Goal: Navigation & Orientation: Go to known website

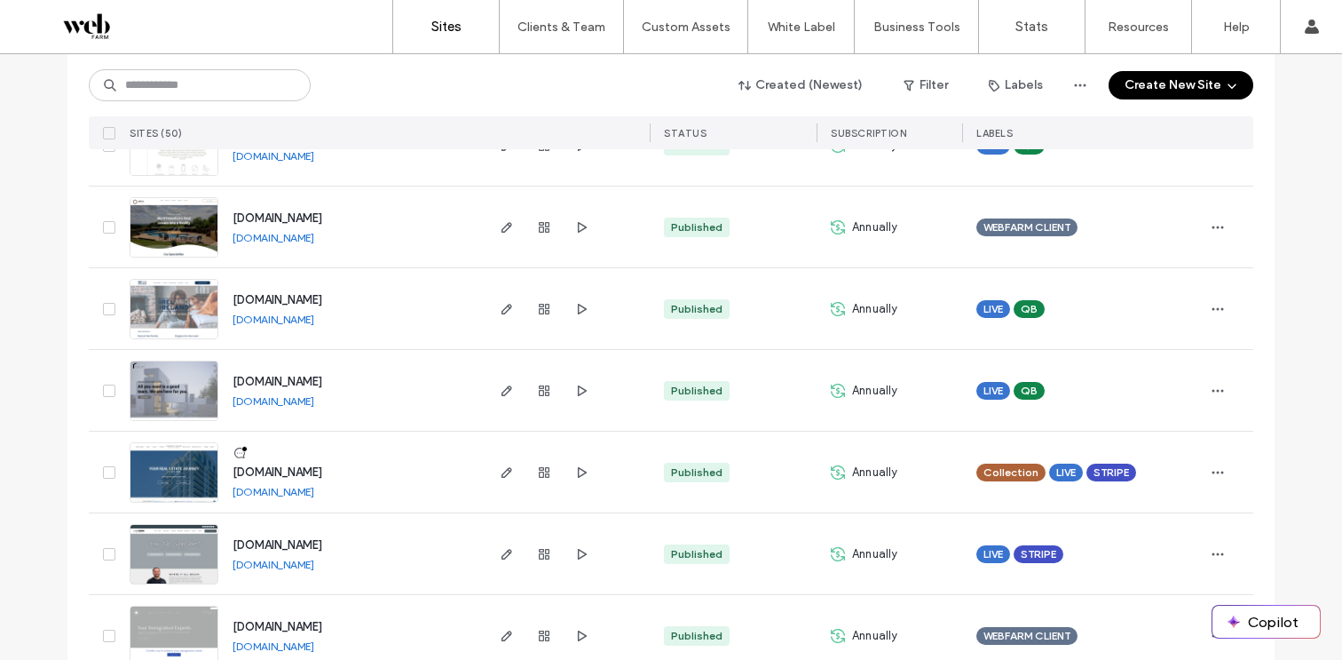
scroll to position [3795, 0]
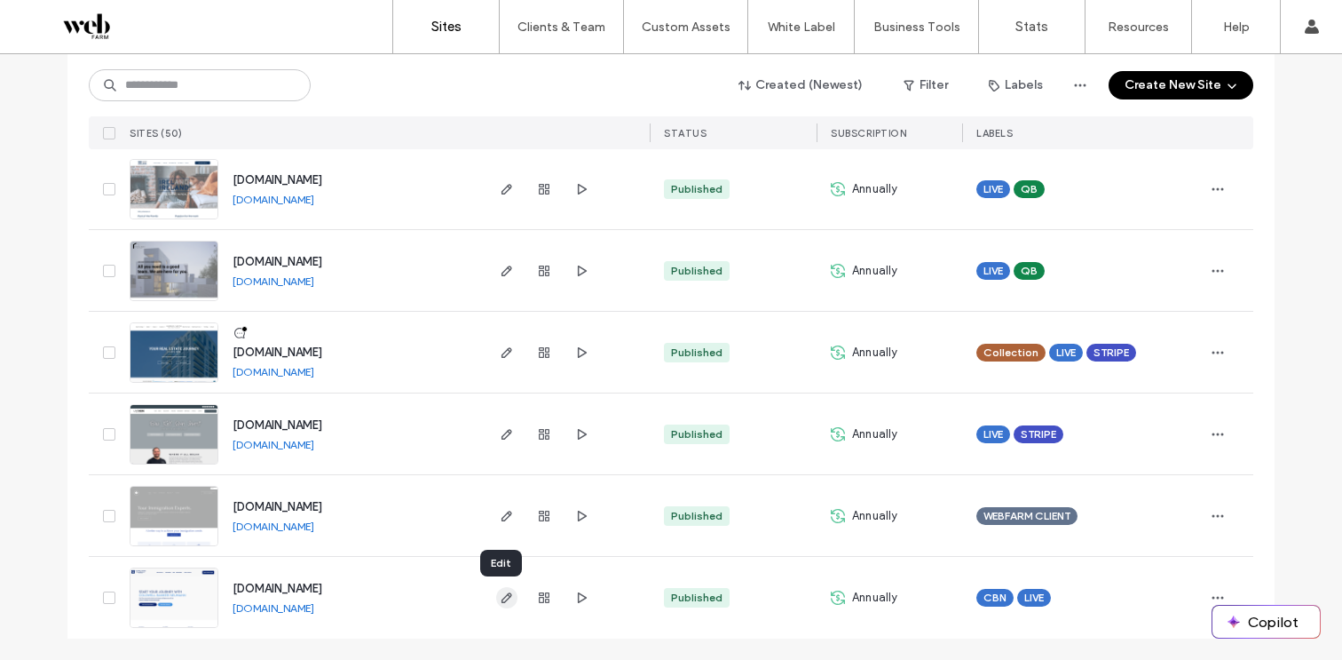
click at [506, 596] on icon "button" at bounding box center [507, 597] width 14 height 14
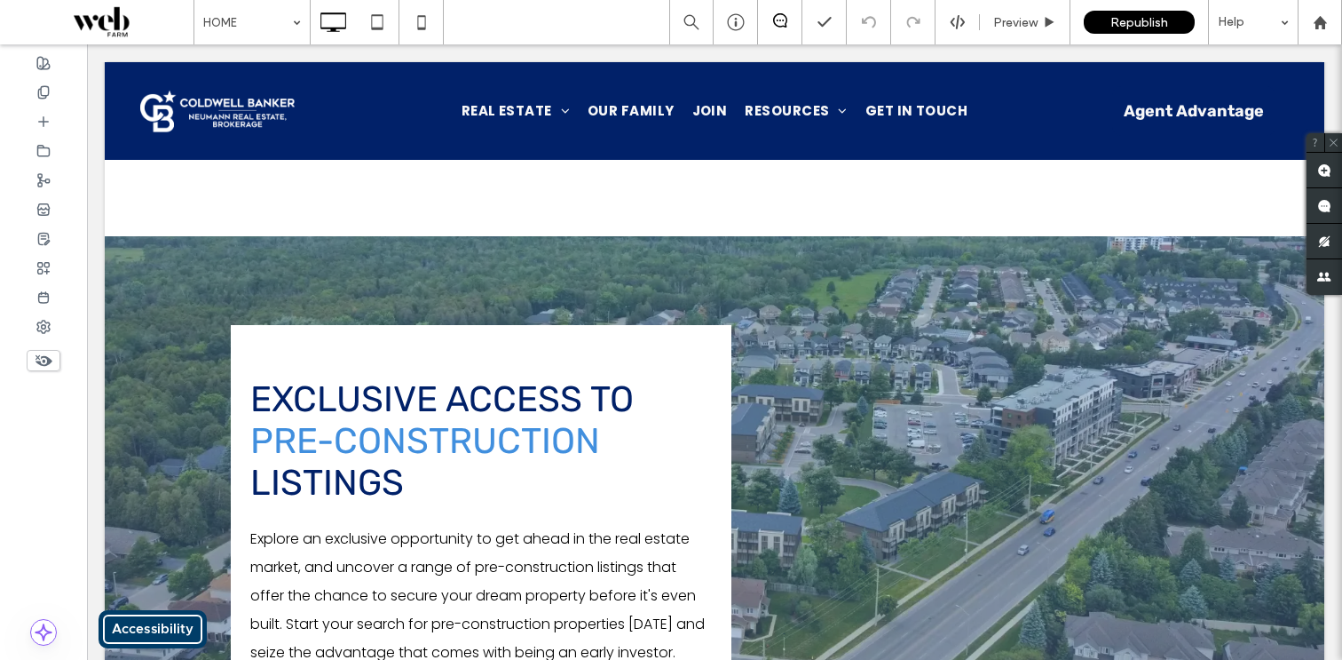
scroll to position [2231, 0]
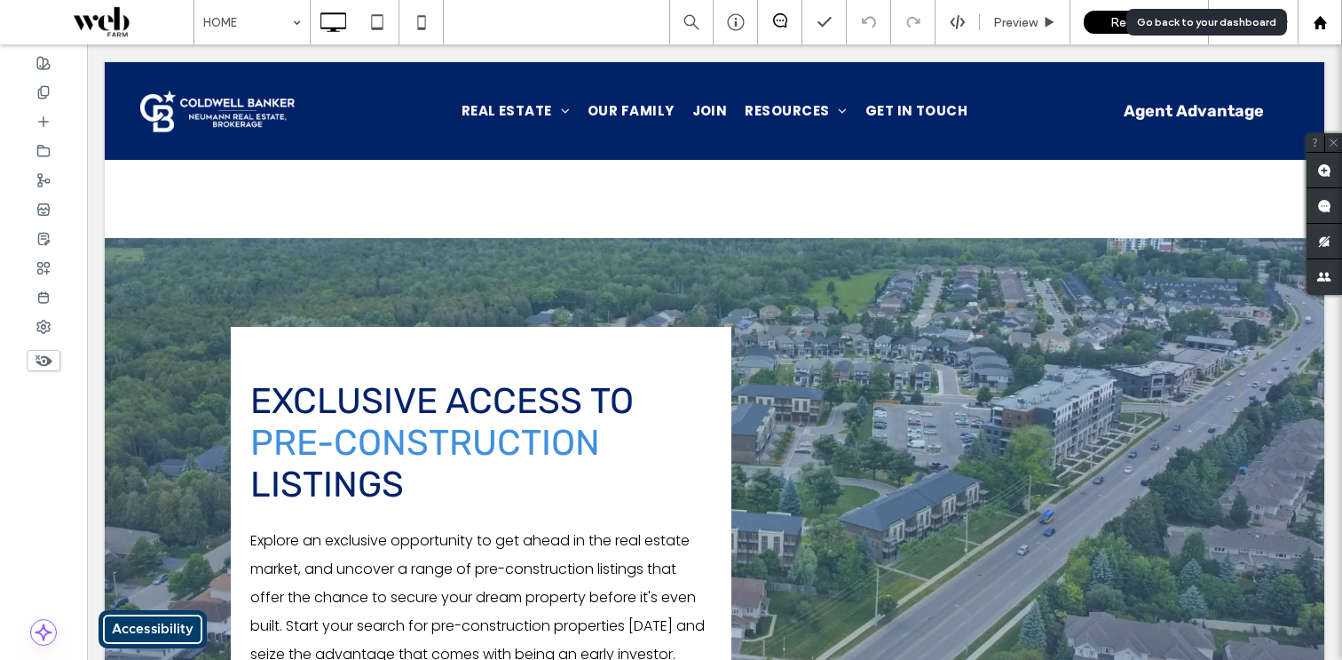
click at [1315, 13] on div at bounding box center [1320, 22] width 44 height 44
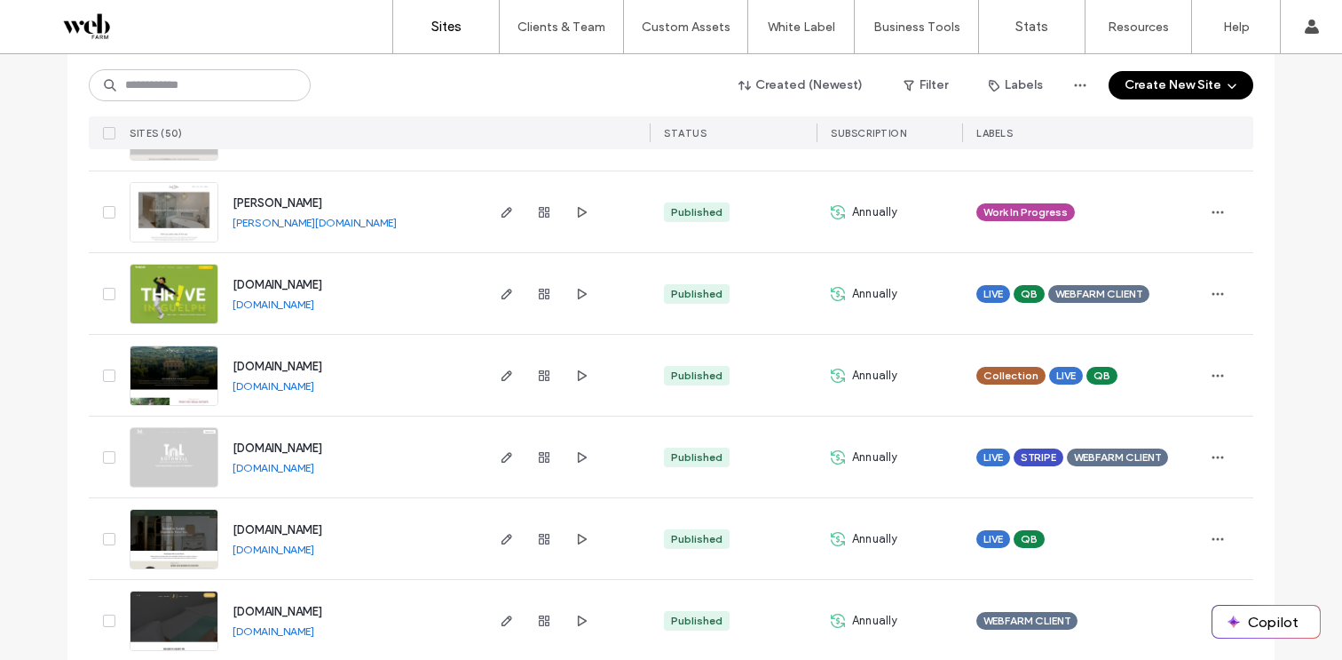
scroll to position [411, 0]
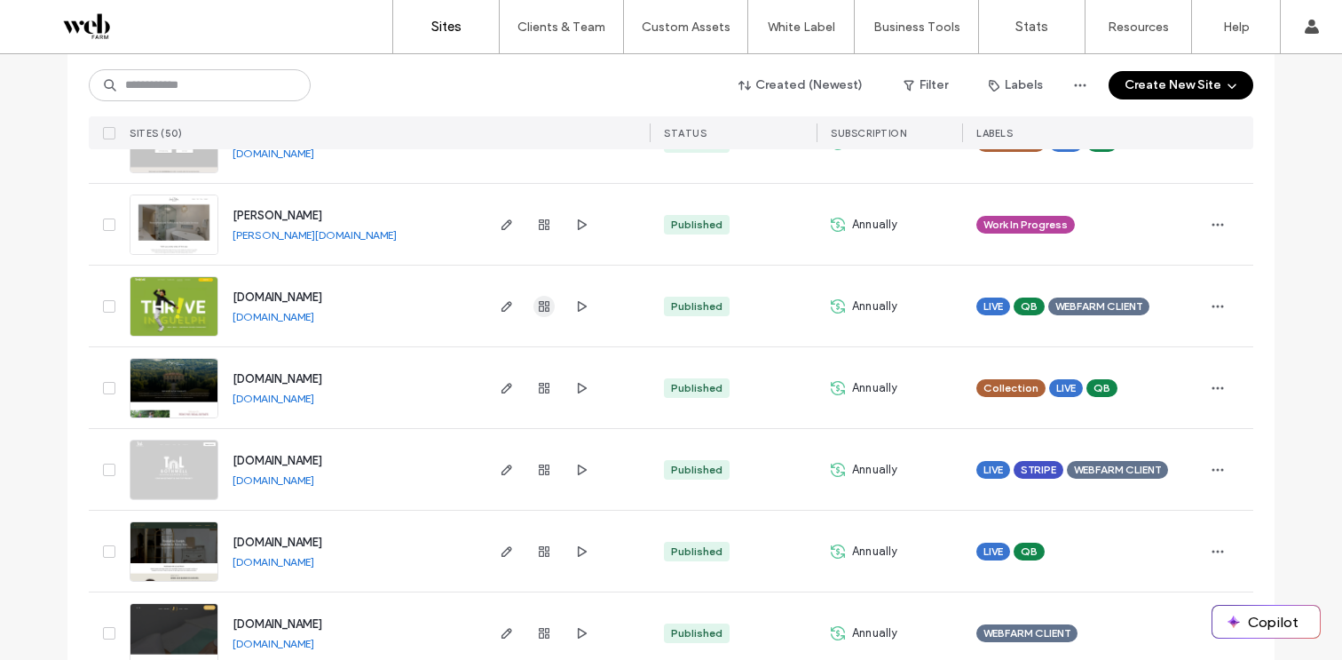
click at [539, 310] on use "button" at bounding box center [544, 306] width 11 height 11
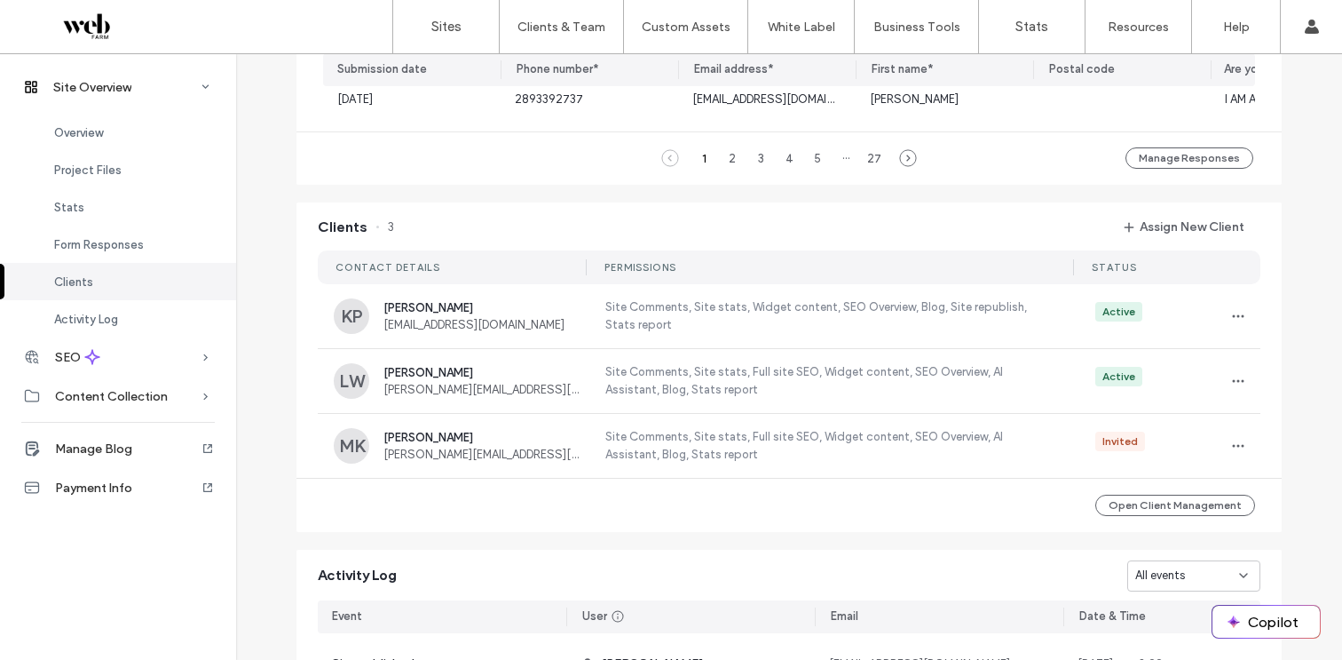
scroll to position [1918, 0]
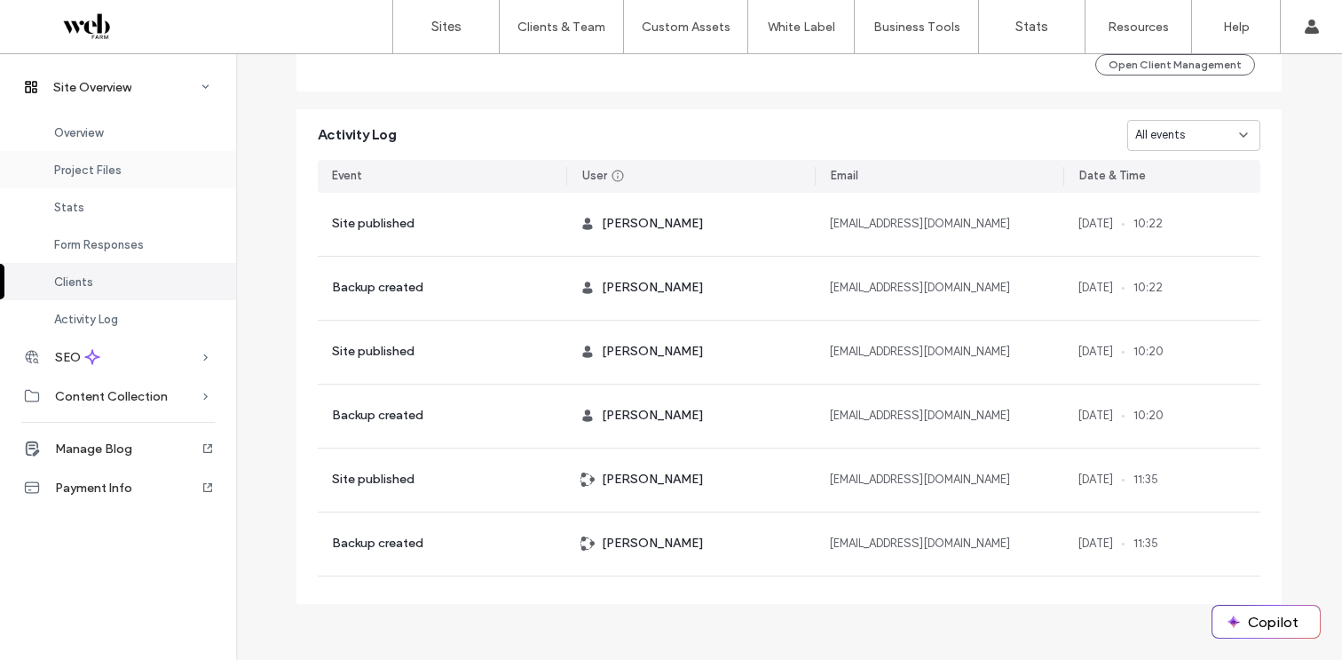
click at [101, 167] on span "Project Files" at bounding box center [87, 169] width 67 height 13
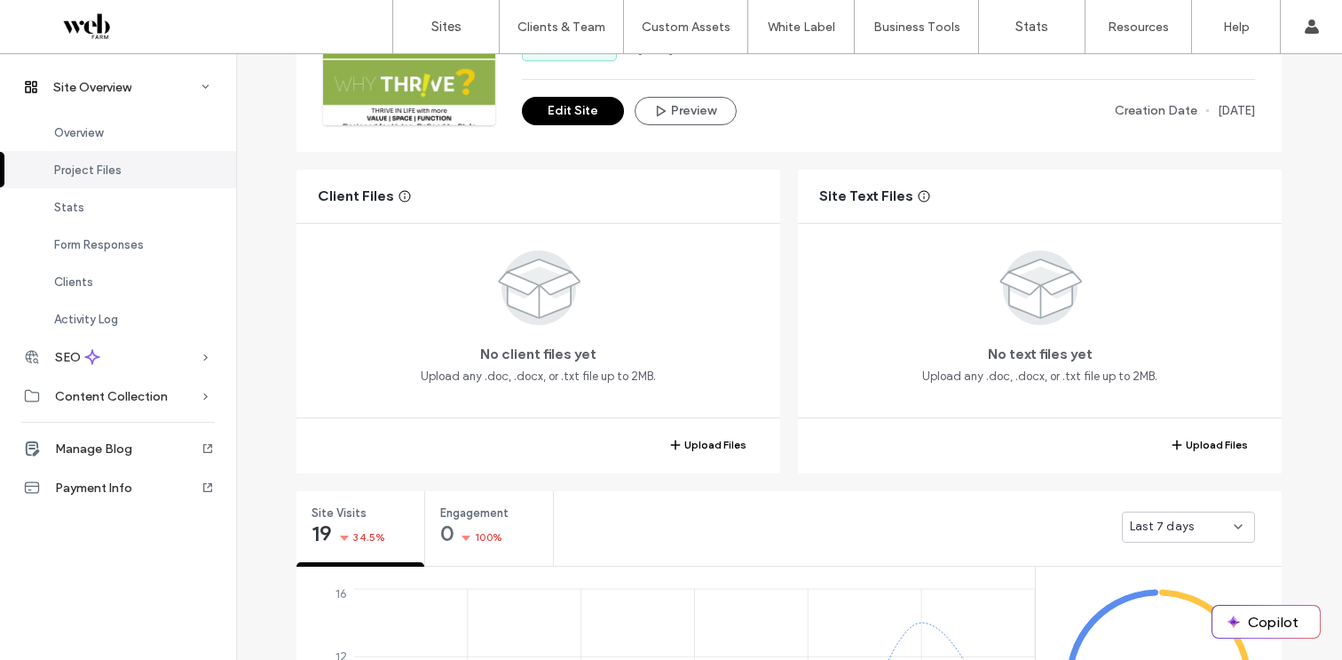
scroll to position [200, 0]
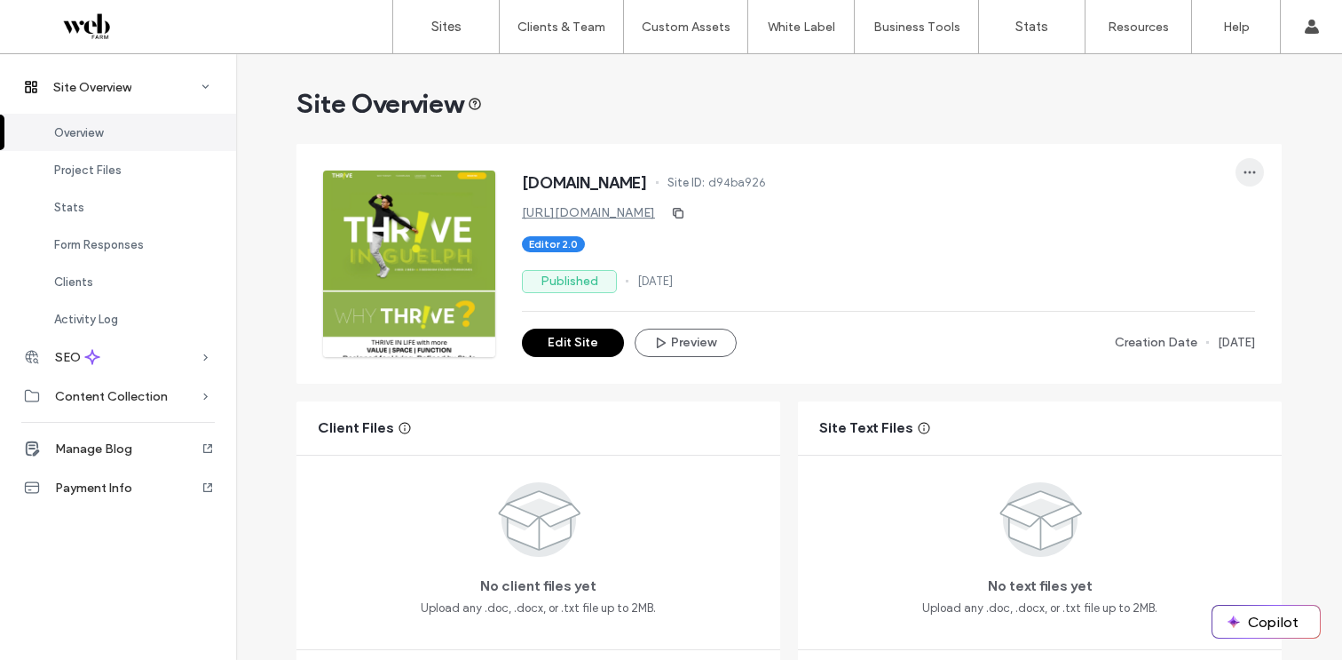
click at [1243, 165] on icon "button" at bounding box center [1250, 172] width 14 height 14
click at [1009, 151] on div "www.thriveguelph.ca Site ID: d94ba926 https://www.thriveguelph.ca Editor 2.0 Pu…" at bounding box center [802, 250] width 959 height 213
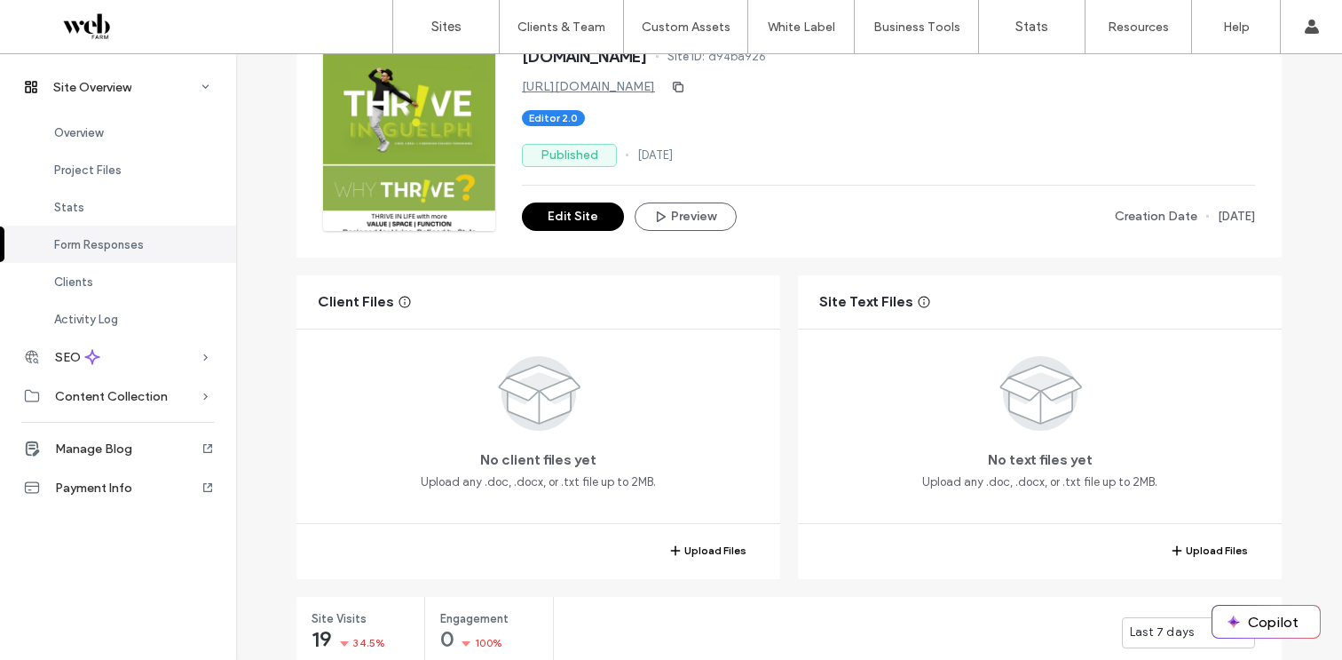
scroll to position [69, 0]
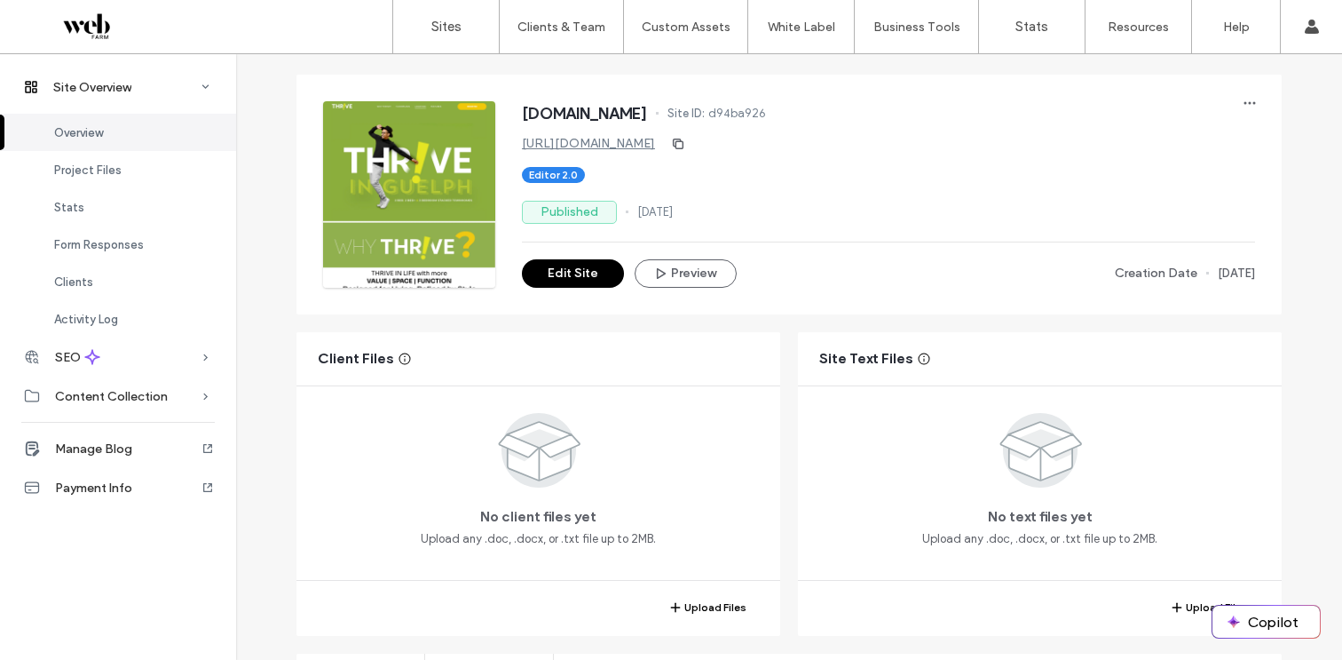
click at [618, 147] on link "https://www.thriveguelph.ca" at bounding box center [588, 143] width 133 height 15
